Goal: Check status: Verify the current state of an ongoing process or item

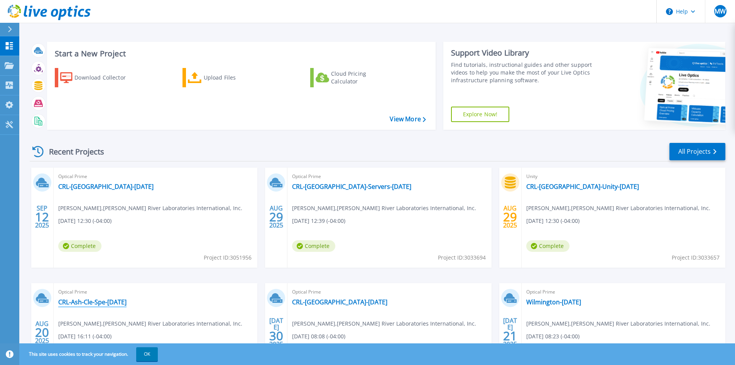
click at [127, 301] on link "CRL-Ash-Cle-Spe-[DATE]" at bounding box center [92, 302] width 68 height 8
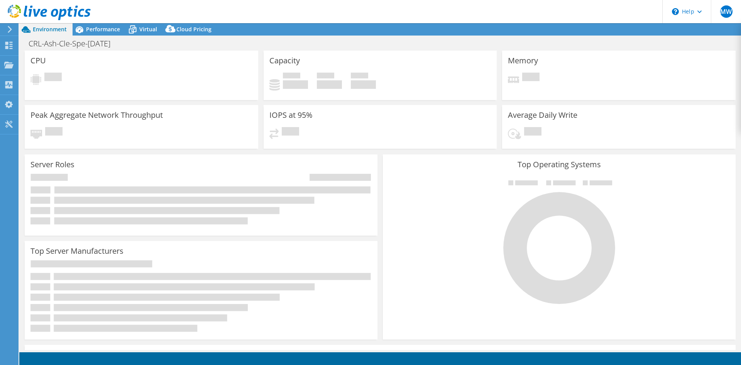
select select "USD"
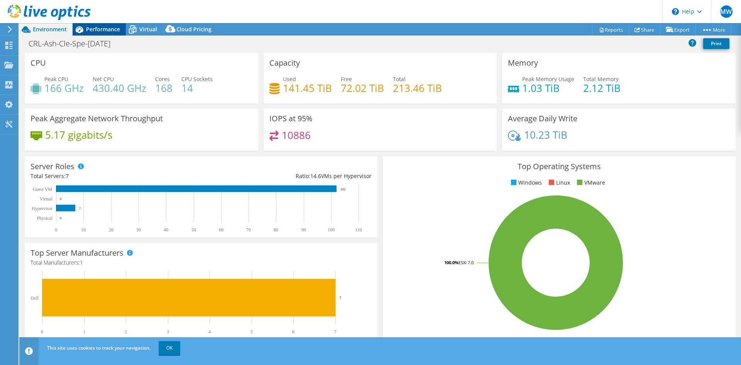
click at [90, 29] on span "Performance" at bounding box center [103, 28] width 34 height 7
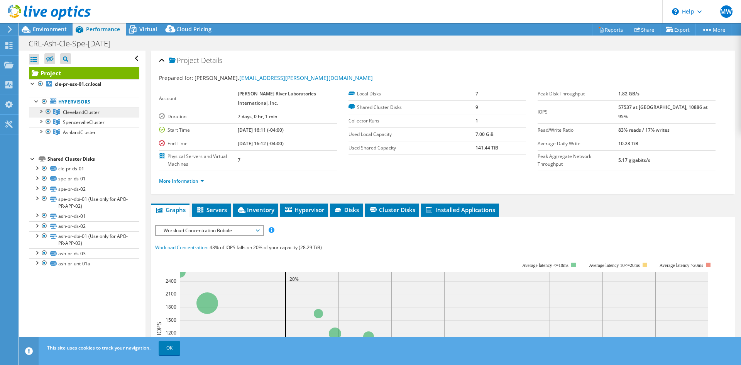
click at [82, 111] on span "ClevelandCluster" at bounding box center [81, 112] width 37 height 7
